Goal: Information Seeking & Learning: Learn about a topic

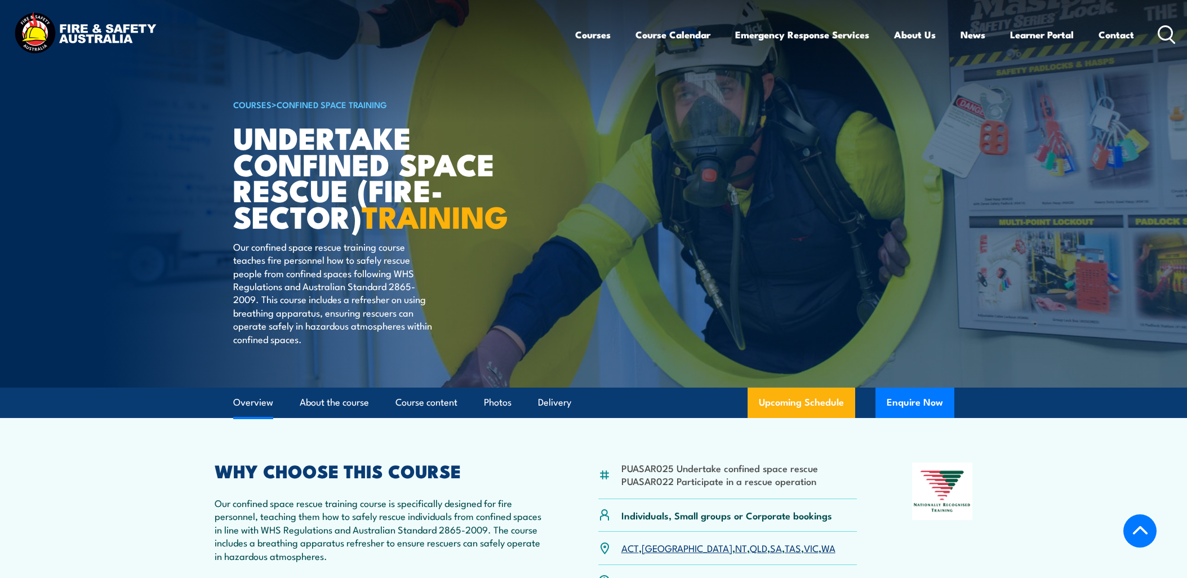
scroll to position [313, 0]
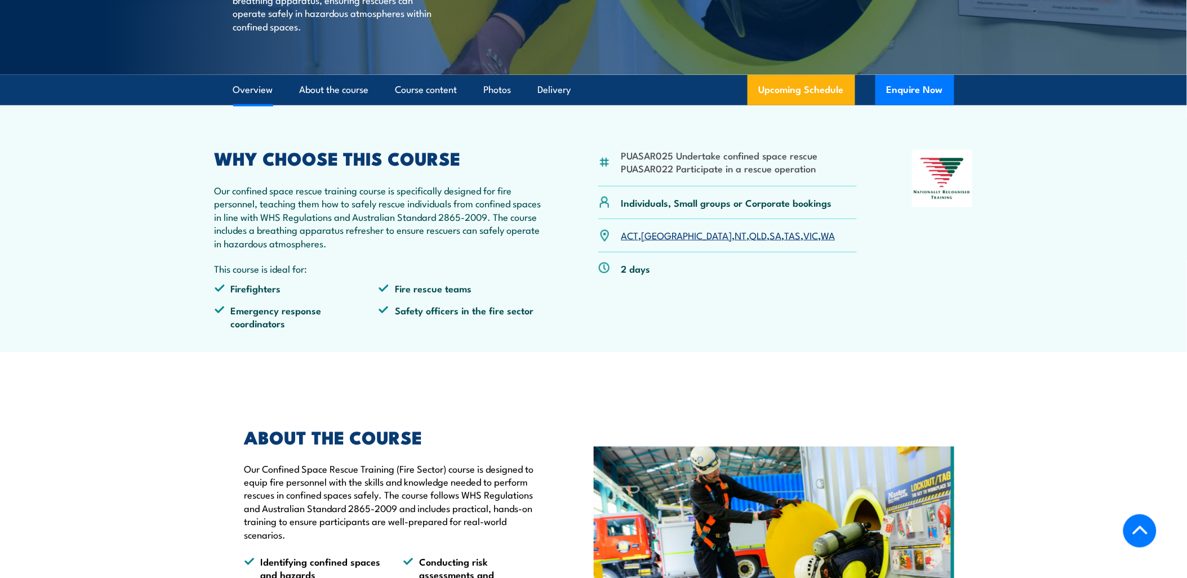
click at [546, 352] on article "PUASAR025 Undertake confined space rescue PUASAR022 Participate in a rescue ope…" at bounding box center [593, 228] width 788 height 247
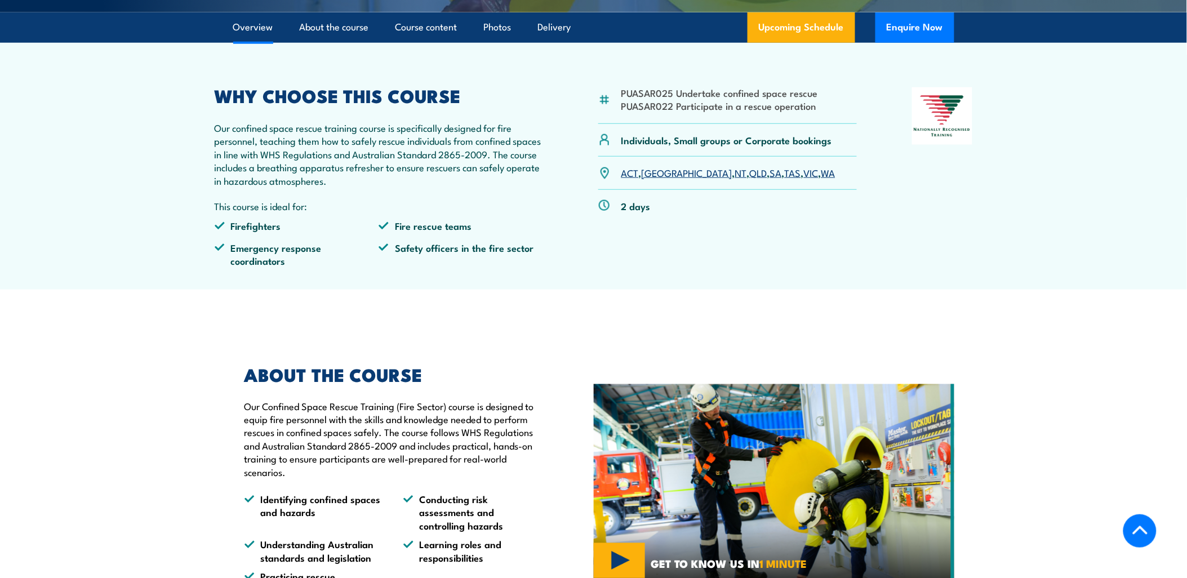
click at [546, 363] on div "ABOUT THE COURSE Our Confined Space Rescue Training (Fire Sector) course is des…" at bounding box center [413, 481] width 360 height 287
click at [457, 382] on h2 "ABOUT THE COURSE" at bounding box center [392, 374] width 297 height 16
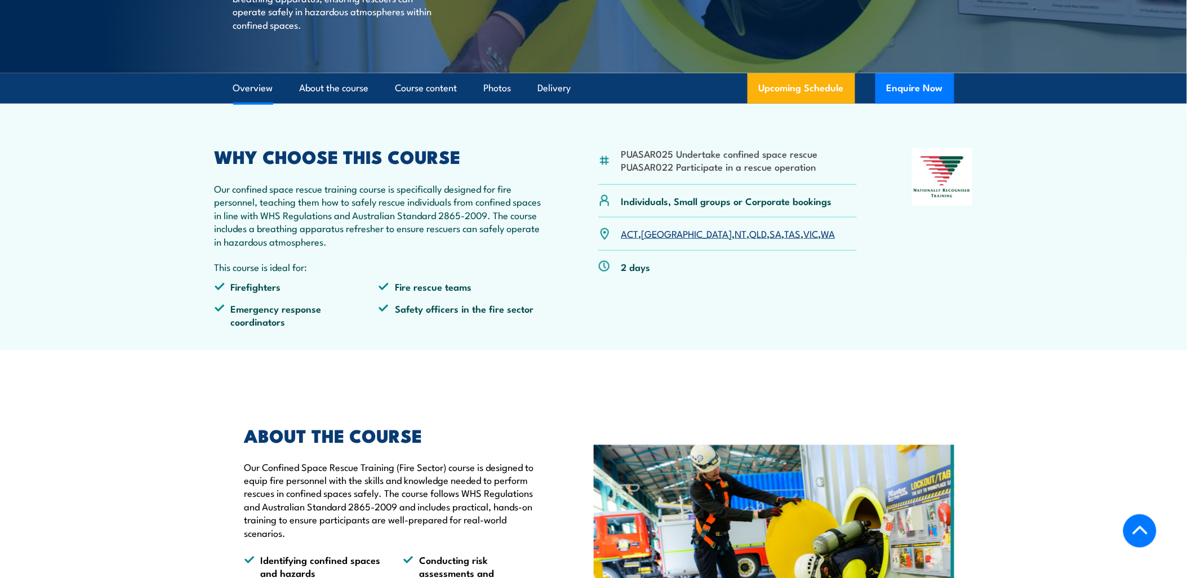
scroll to position [313, 0]
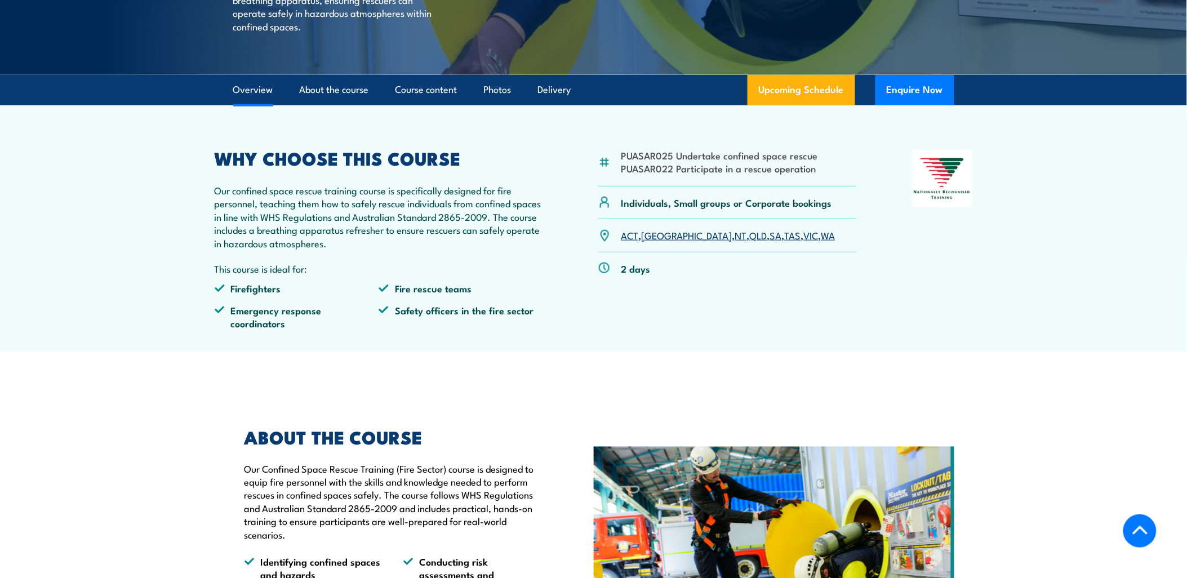
click at [770, 242] on link "SA" at bounding box center [776, 235] width 12 height 14
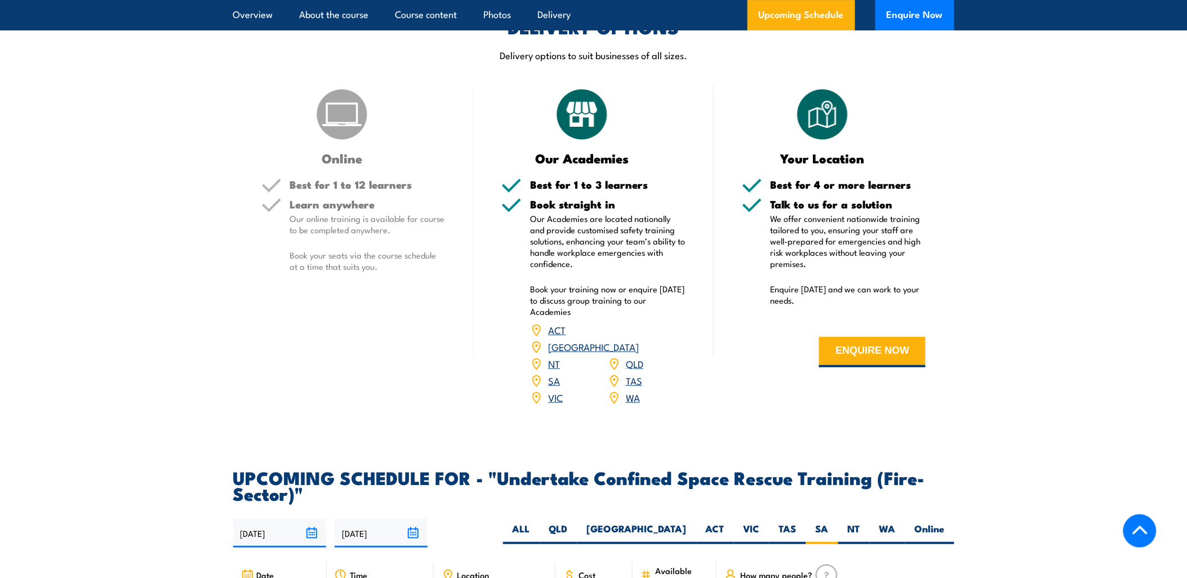
scroll to position [1231, 0]
